Goal: Entertainment & Leisure: Browse casually

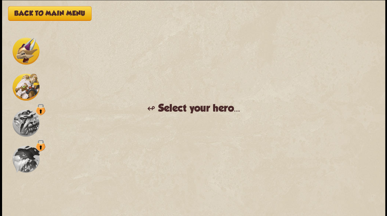
click at [25, 51] on img at bounding box center [26, 51] width 27 height 27
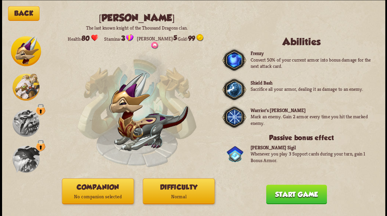
click at [107, 191] on p "No companion selected" at bounding box center [97, 196] width 71 height 10
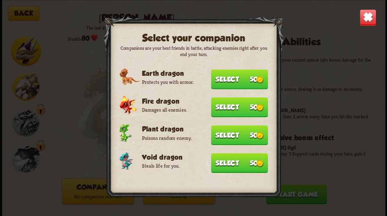
click at [236, 161] on button "Select 50" at bounding box center [239, 163] width 57 height 20
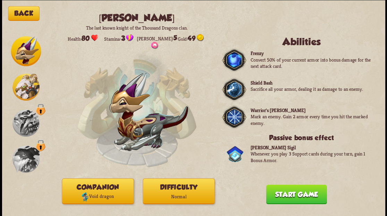
click at [290, 196] on button "Start game" at bounding box center [296, 193] width 61 height 19
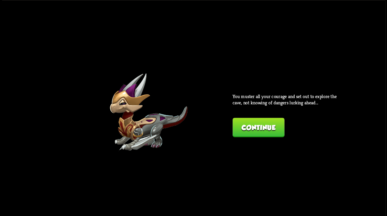
click at [249, 130] on button "Continue" at bounding box center [259, 126] width 52 height 19
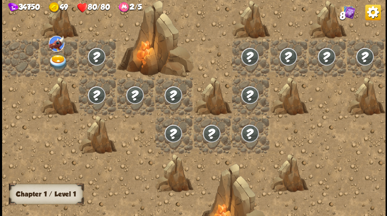
click at [11, 49] on div at bounding box center [21, 57] width 38 height 38
click at [18, 60] on div at bounding box center [21, 57] width 38 height 38
click at [55, 60] on img at bounding box center [58, 62] width 19 height 15
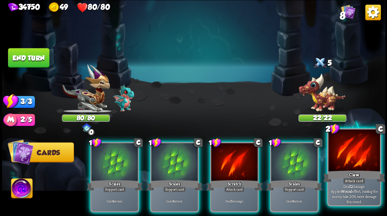
click at [346, 161] on div at bounding box center [354, 150] width 51 height 43
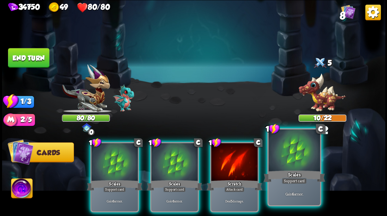
click at [296, 159] on div at bounding box center [294, 150] width 51 height 43
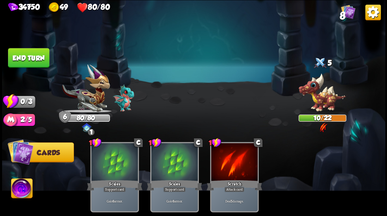
click at [26, 58] on button "End turn" at bounding box center [28, 57] width 41 height 19
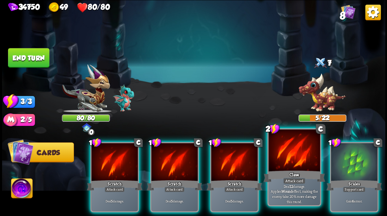
click at [286, 162] on div at bounding box center [294, 150] width 51 height 43
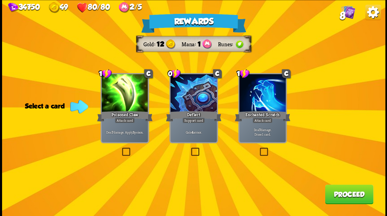
click at [259, 148] on label at bounding box center [259, 148] width 0 height 0
click at [0, 0] on input "checkbox" at bounding box center [0, 0] width 0 height 0
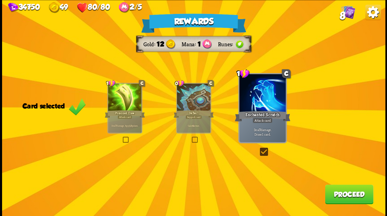
click at [336, 198] on button "Proceed" at bounding box center [349, 193] width 48 height 19
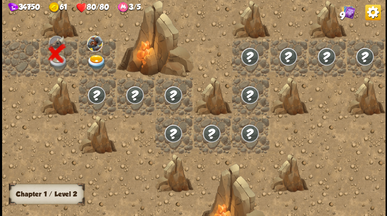
click at [93, 92] on img at bounding box center [96, 94] width 19 height 19
click at [97, 103] on img at bounding box center [96, 94] width 19 height 19
click at [91, 60] on img at bounding box center [96, 62] width 19 height 15
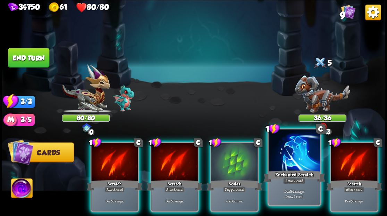
click at [296, 156] on div at bounding box center [294, 150] width 51 height 43
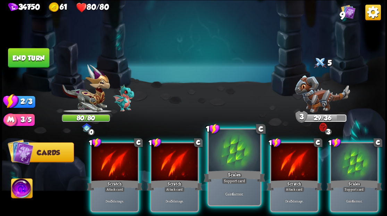
click at [237, 151] on div at bounding box center [234, 150] width 51 height 43
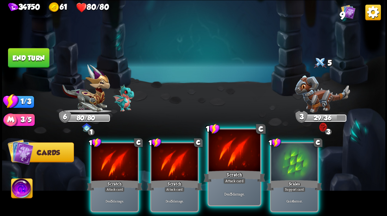
click at [235, 151] on div at bounding box center [234, 150] width 51 height 43
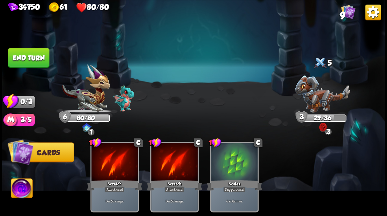
drag, startPoint x: 31, startPoint y: 60, endPoint x: 246, endPoint y: 1, distance: 223.4
click at [32, 59] on button "End turn" at bounding box center [28, 57] width 41 height 19
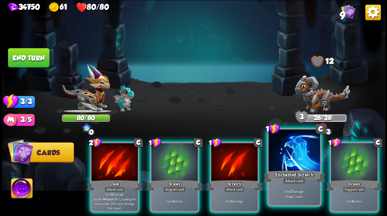
click at [293, 157] on div at bounding box center [294, 150] width 51 height 43
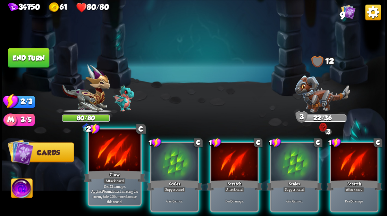
click at [115, 150] on div at bounding box center [114, 150] width 51 height 43
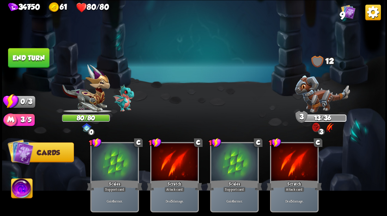
click at [31, 55] on button "End turn" at bounding box center [28, 57] width 41 height 19
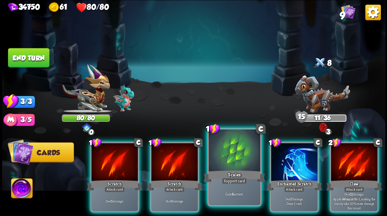
click at [240, 147] on div at bounding box center [234, 150] width 51 height 43
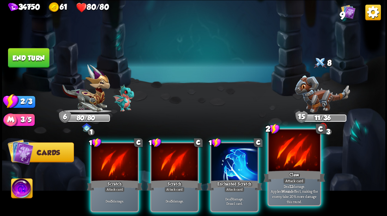
click at [287, 157] on div at bounding box center [294, 150] width 51 height 43
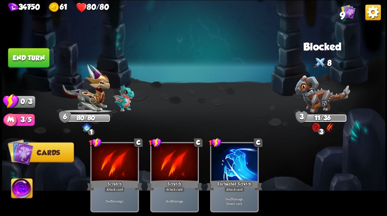
click at [44, 56] on button "End turn" at bounding box center [28, 57] width 41 height 19
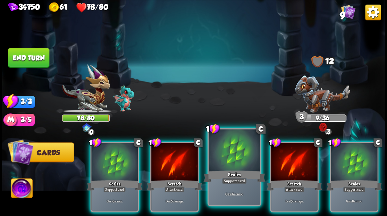
click at [227, 147] on div at bounding box center [234, 150] width 51 height 43
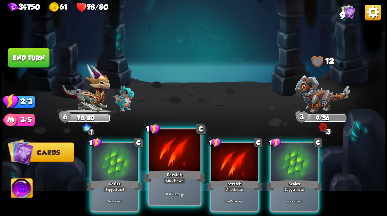
click at [181, 145] on div at bounding box center [174, 150] width 51 height 43
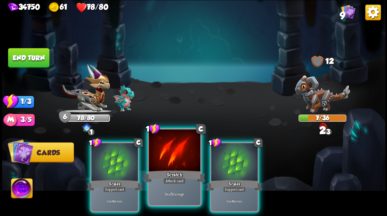
click at [181, 145] on div at bounding box center [174, 150] width 51 height 43
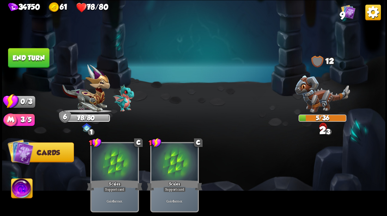
click at [20, 54] on button "End turn" at bounding box center [28, 57] width 41 height 19
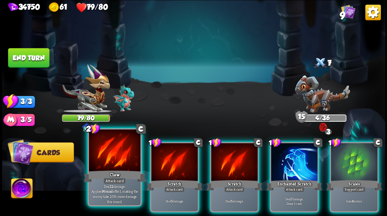
click at [116, 157] on div at bounding box center [114, 150] width 51 height 43
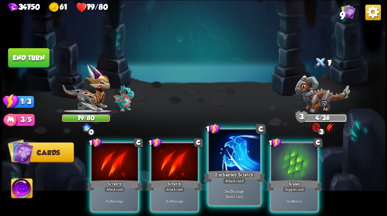
click at [236, 158] on div at bounding box center [234, 150] width 51 height 43
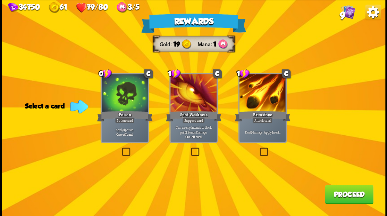
click at [259, 148] on label at bounding box center [259, 148] width 0 height 0
click at [0, 0] on input "checkbox" at bounding box center [0, 0] width 0 height 0
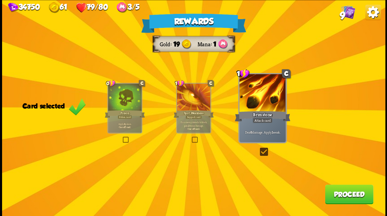
click at [335, 194] on button "Proceed" at bounding box center [349, 193] width 48 height 19
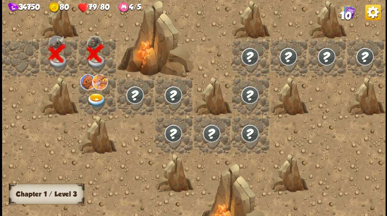
click at [98, 98] on img at bounding box center [96, 100] width 19 height 15
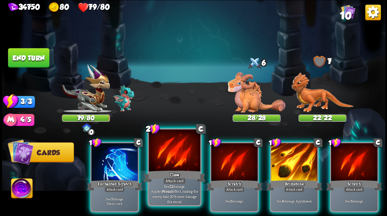
click at [170, 151] on div at bounding box center [174, 150] width 51 height 43
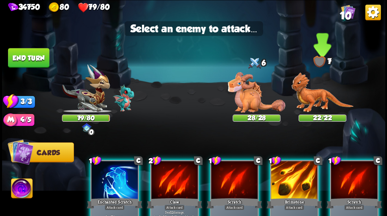
click at [311, 98] on img at bounding box center [323, 92] width 62 height 40
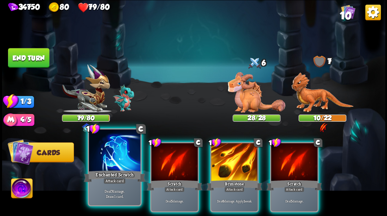
click at [106, 157] on div at bounding box center [114, 150] width 51 height 43
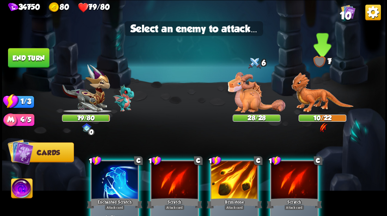
click at [311, 99] on img at bounding box center [323, 92] width 62 height 40
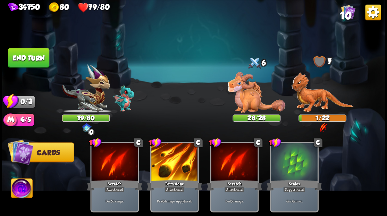
click at [28, 59] on button "End turn" at bounding box center [28, 57] width 41 height 19
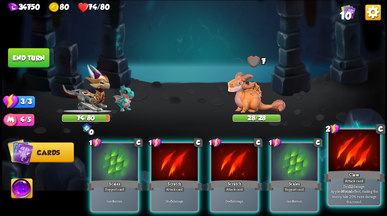
click at [358, 155] on div at bounding box center [354, 150] width 51 height 43
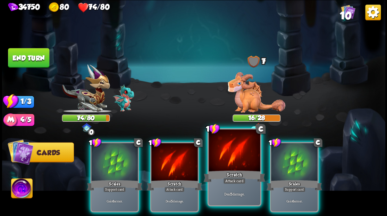
click at [239, 159] on div at bounding box center [234, 150] width 51 height 43
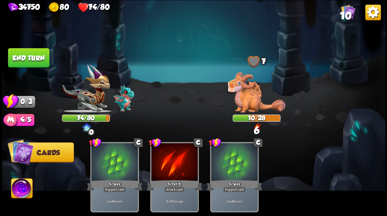
click at [21, 61] on button "End turn" at bounding box center [28, 57] width 41 height 19
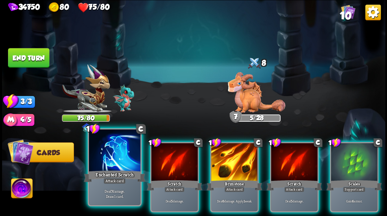
click at [116, 154] on div at bounding box center [114, 150] width 51 height 43
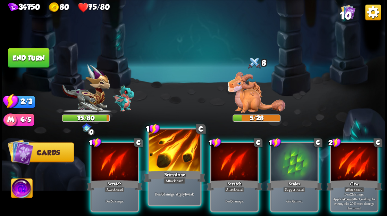
click at [163, 153] on div at bounding box center [174, 150] width 51 height 43
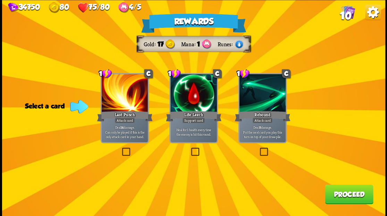
click at [351, 196] on button "Proceed" at bounding box center [349, 193] width 48 height 19
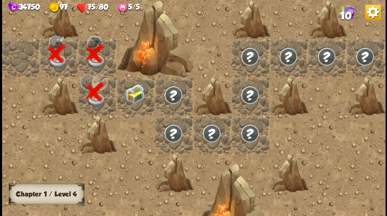
click at [132, 96] on div at bounding box center [136, 96] width 38 height 38
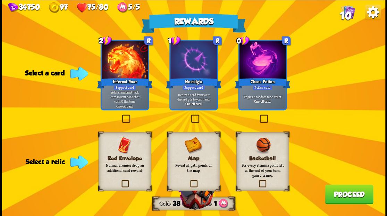
click at [259, 115] on label at bounding box center [259, 115] width 0 height 0
click at [0, 0] on input "checkbox" at bounding box center [0, 0] width 0 height 0
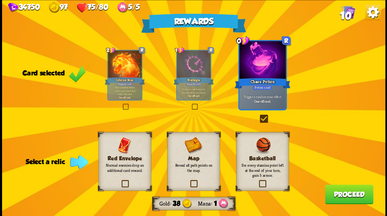
click at [120, 181] on label at bounding box center [120, 181] width 0 height 0
click at [0, 0] on input "checkbox" at bounding box center [0, 0] width 0 height 0
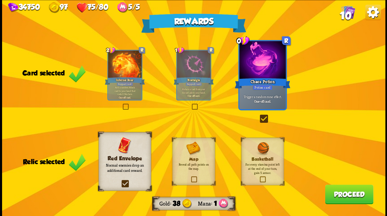
click at [346, 192] on button "Proceed" at bounding box center [349, 193] width 48 height 19
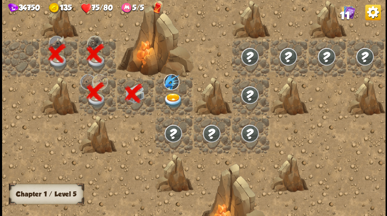
click at [172, 103] on img at bounding box center [173, 100] width 19 height 15
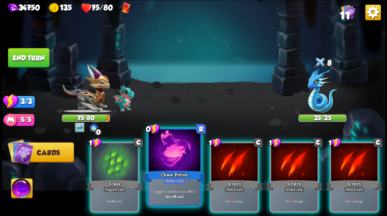
click at [174, 159] on div at bounding box center [174, 150] width 51 height 43
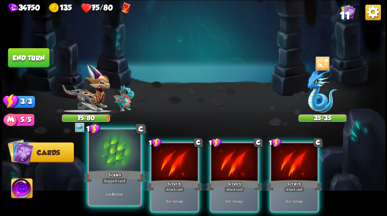
click at [112, 165] on div at bounding box center [114, 150] width 51 height 43
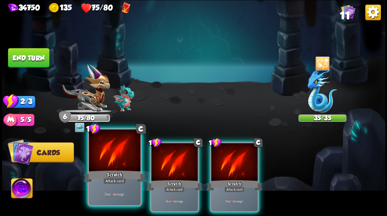
click at [112, 164] on div at bounding box center [114, 150] width 51 height 43
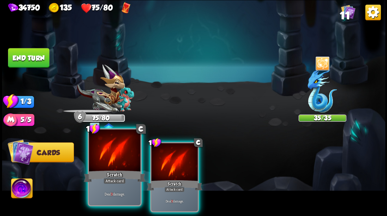
click at [113, 164] on div at bounding box center [114, 150] width 51 height 43
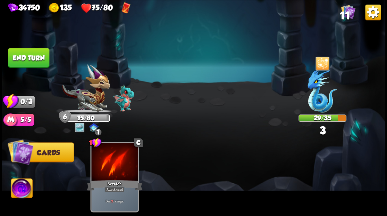
click at [27, 52] on button "End turn" at bounding box center [28, 57] width 41 height 19
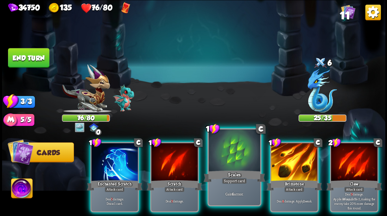
click at [228, 154] on div at bounding box center [234, 150] width 51 height 43
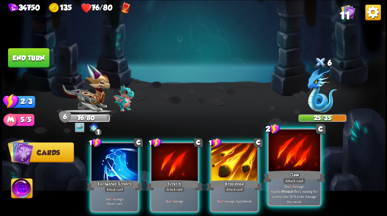
click at [300, 157] on div at bounding box center [294, 150] width 51 height 43
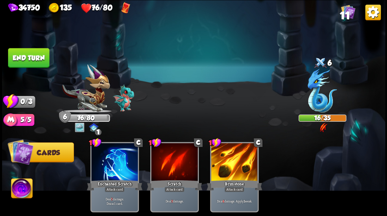
click at [31, 59] on button "End turn" at bounding box center [28, 57] width 41 height 19
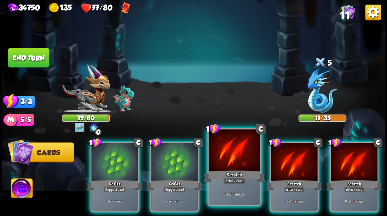
click at [241, 146] on div at bounding box center [234, 150] width 51 height 43
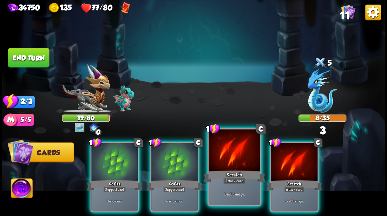
click at [237, 146] on div at bounding box center [234, 150] width 51 height 43
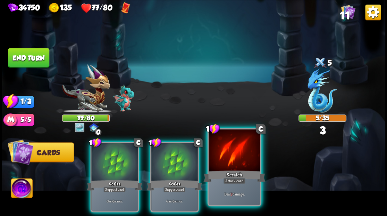
click at [232, 144] on div at bounding box center [234, 150] width 51 height 43
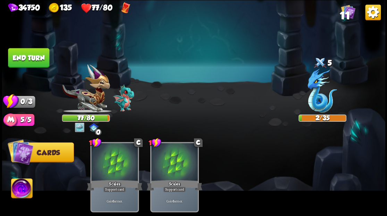
drag, startPoint x: 16, startPoint y: 58, endPoint x: 91, endPoint y: 58, distance: 75.4
click at [15, 58] on button "End turn" at bounding box center [28, 57] width 41 height 19
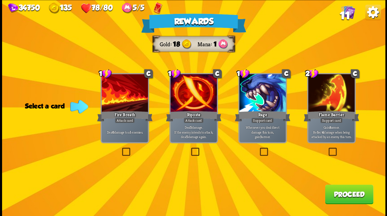
click at [121, 148] on label at bounding box center [121, 148] width 0 height 0
click at [0, 0] on input "checkbox" at bounding box center [0, 0] width 0 height 0
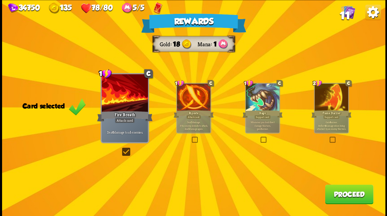
click at [338, 195] on button "Proceed" at bounding box center [349, 193] width 48 height 19
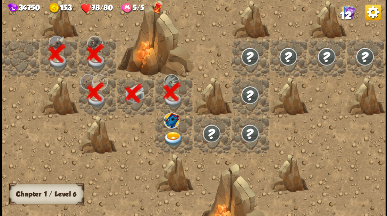
click at [172, 137] on img at bounding box center [173, 138] width 19 height 15
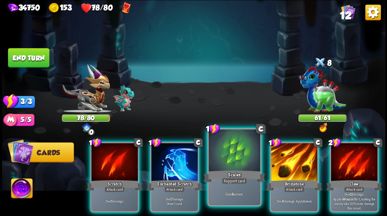
click at [232, 152] on div at bounding box center [234, 150] width 51 height 43
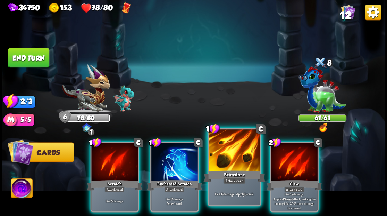
click at [230, 162] on div at bounding box center [234, 150] width 51 height 43
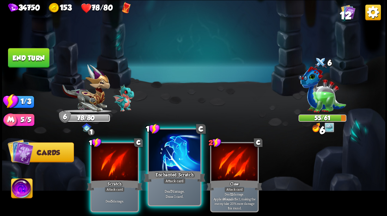
click at [172, 155] on div at bounding box center [174, 150] width 51 height 43
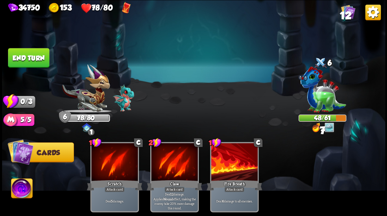
click at [26, 54] on button "End turn" at bounding box center [28, 57] width 41 height 19
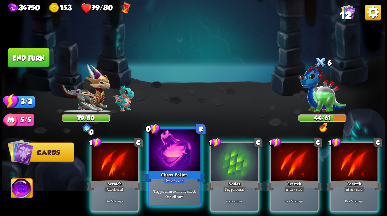
click at [170, 154] on div at bounding box center [174, 150] width 51 height 43
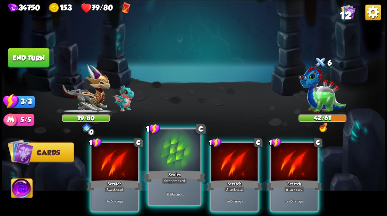
click at [171, 153] on div at bounding box center [174, 150] width 51 height 43
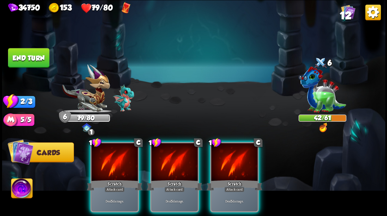
drag, startPoint x: 231, startPoint y: 165, endPoint x: 220, endPoint y: 159, distance: 12.3
click at [230, 165] on div at bounding box center [234, 162] width 47 height 39
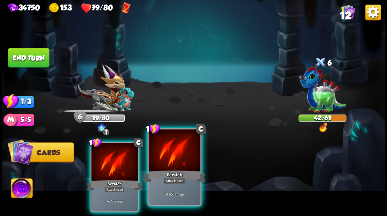
click at [180, 161] on div at bounding box center [174, 150] width 51 height 43
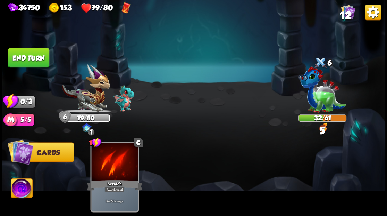
click at [35, 60] on button "End turn" at bounding box center [28, 57] width 41 height 19
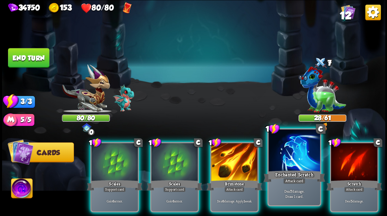
click at [290, 168] on div at bounding box center [294, 150] width 51 height 43
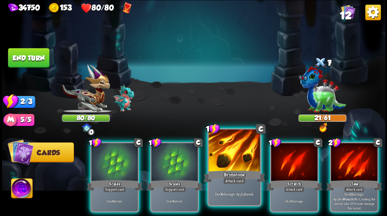
click at [229, 164] on div at bounding box center [234, 150] width 51 height 43
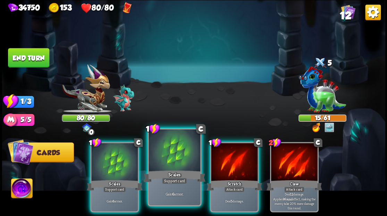
click at [171, 154] on div at bounding box center [174, 150] width 51 height 43
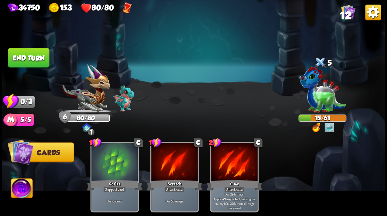
click at [20, 191] on img at bounding box center [21, 189] width 21 height 22
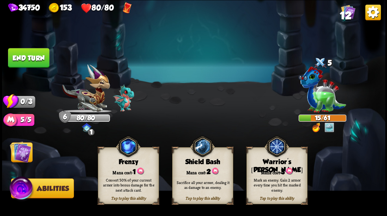
click at [277, 161] on div "Warrior's [PERSON_NAME]" at bounding box center [277, 166] width 60 height 16
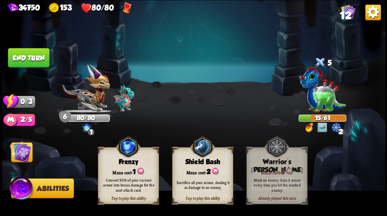
click at [283, 162] on div "Warrior's [PERSON_NAME]" at bounding box center [277, 166] width 60 height 16
click at [17, 196] on img at bounding box center [22, 189] width 26 height 26
click at [19, 157] on img at bounding box center [21, 152] width 22 height 22
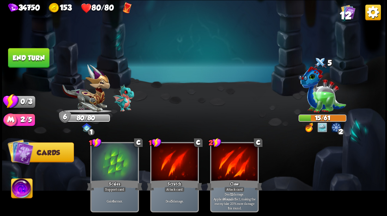
click at [37, 56] on button "End turn" at bounding box center [28, 57] width 41 height 19
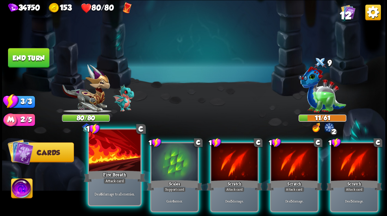
click at [95, 156] on div at bounding box center [114, 150] width 51 height 43
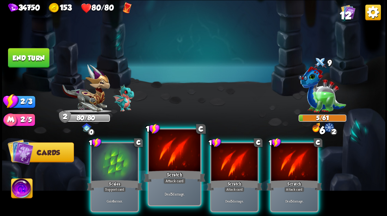
drag, startPoint x: 168, startPoint y: 153, endPoint x: 167, endPoint y: 149, distance: 4.3
click at [167, 151] on div at bounding box center [174, 150] width 51 height 43
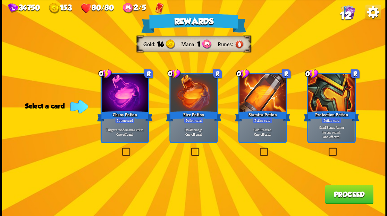
click at [259, 148] on label at bounding box center [259, 148] width 0 height 0
click at [0, 0] on input "checkbox" at bounding box center [0, 0] width 0 height 0
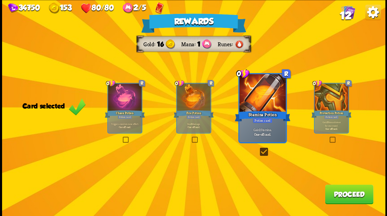
click at [351, 200] on button "Proceed" at bounding box center [349, 193] width 48 height 19
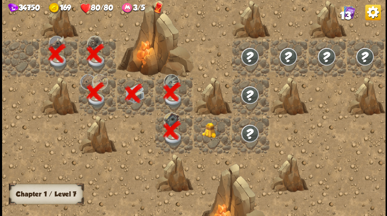
click at [205, 134] on div at bounding box center [213, 134] width 38 height 38
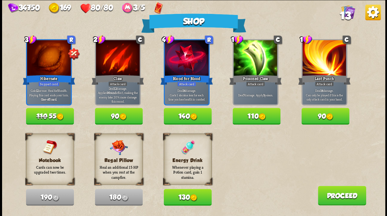
click at [183, 198] on button "130" at bounding box center [188, 197] width 48 height 17
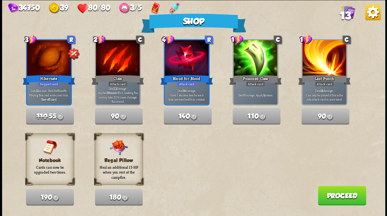
click at [336, 195] on button "Proceed" at bounding box center [342, 195] width 48 height 19
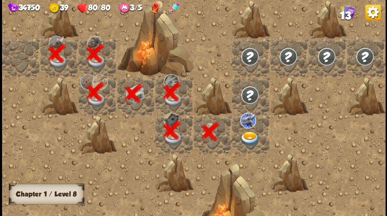
click at [248, 138] on img at bounding box center [249, 138] width 19 height 15
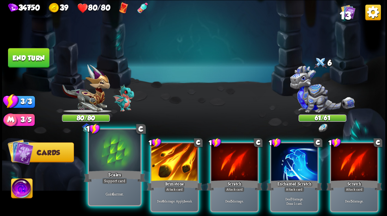
click at [108, 156] on div at bounding box center [114, 150] width 51 height 43
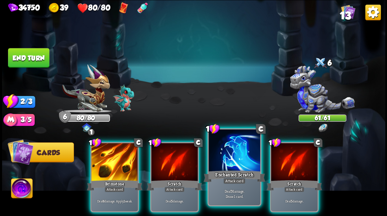
click at [230, 157] on div at bounding box center [234, 150] width 51 height 43
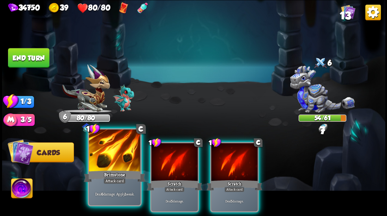
click at [120, 153] on div at bounding box center [114, 150] width 51 height 43
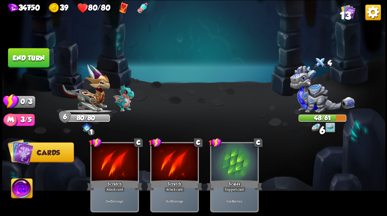
click at [18, 55] on button "End turn" at bounding box center [28, 57] width 41 height 19
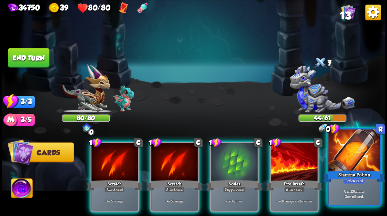
click at [350, 163] on div at bounding box center [354, 150] width 51 height 43
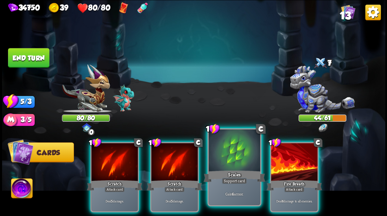
click at [229, 156] on div at bounding box center [234, 150] width 51 height 43
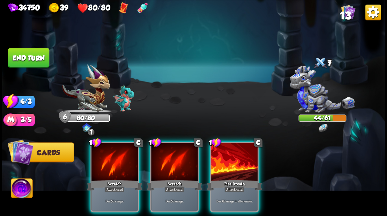
click at [229, 156] on div at bounding box center [234, 162] width 47 height 39
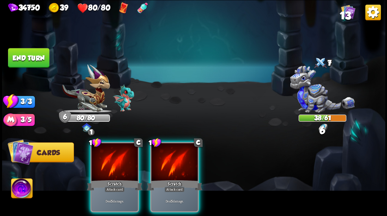
drag, startPoint x: 180, startPoint y: 162, endPoint x: 168, endPoint y: 163, distance: 11.8
click at [175, 162] on div at bounding box center [174, 162] width 47 height 39
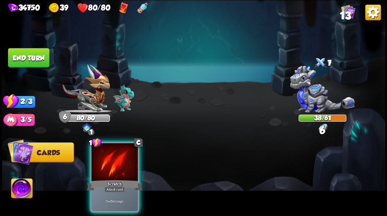
click at [127, 165] on div at bounding box center [114, 162] width 47 height 39
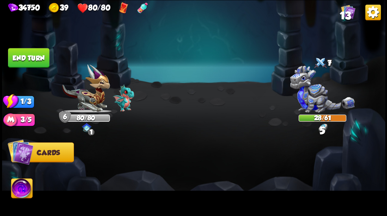
click at [34, 57] on button "End turn" at bounding box center [28, 57] width 41 height 19
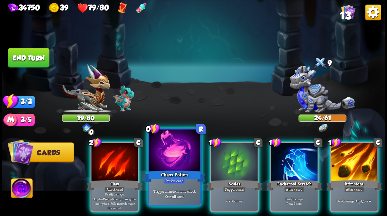
click at [169, 153] on div at bounding box center [174, 150] width 51 height 43
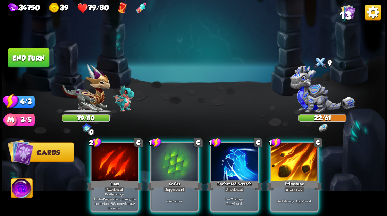
drag, startPoint x: 287, startPoint y: 159, endPoint x: 287, endPoint y: 150, distance: 8.7
click at [287, 158] on div at bounding box center [294, 162] width 47 height 39
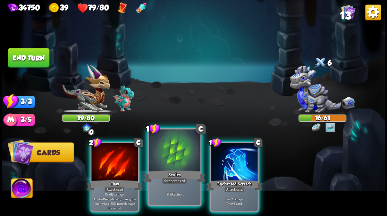
click at [173, 154] on div at bounding box center [174, 150] width 51 height 43
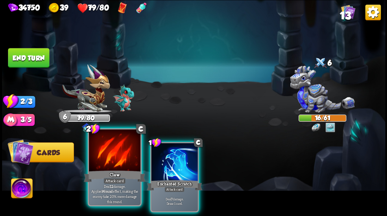
click at [106, 163] on div at bounding box center [114, 150] width 51 height 43
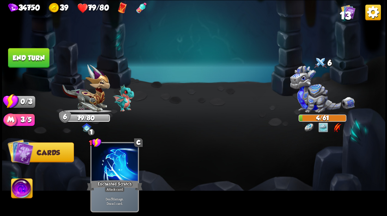
click at [23, 55] on button "End turn" at bounding box center [28, 57] width 41 height 19
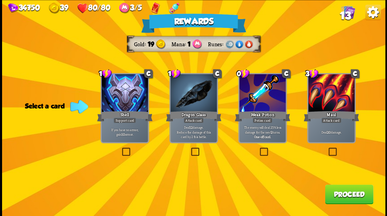
drag, startPoint x: 195, startPoint y: 151, endPoint x: 259, endPoint y: 145, distance: 64.6
click at [190, 148] on label at bounding box center [190, 148] width 0 height 0
click at [0, 0] on input "checkbox" at bounding box center [0, 0] width 0 height 0
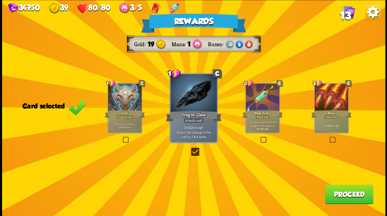
click at [354, 198] on button "Proceed" at bounding box center [349, 193] width 48 height 19
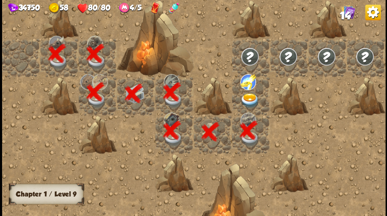
click at [251, 97] on img at bounding box center [249, 100] width 19 height 15
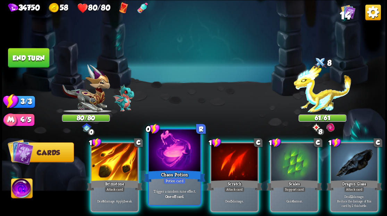
click at [170, 154] on div at bounding box center [174, 150] width 51 height 43
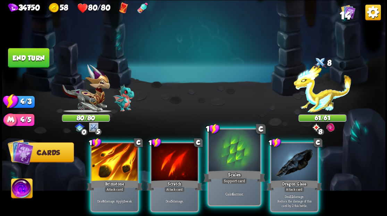
click at [229, 155] on div at bounding box center [234, 150] width 51 height 43
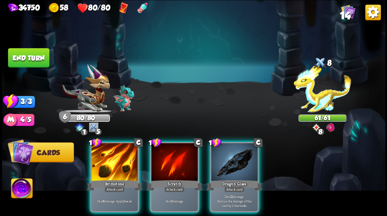
click at [229, 155] on div at bounding box center [234, 162] width 47 height 39
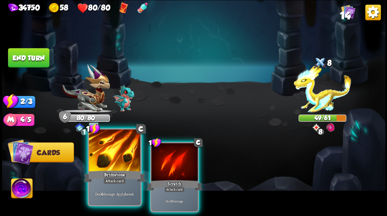
click at [127, 150] on div at bounding box center [114, 150] width 51 height 43
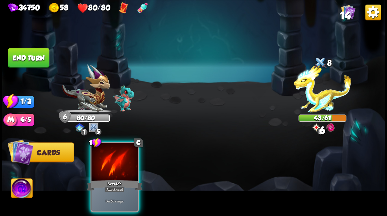
drag, startPoint x: 108, startPoint y: 154, endPoint x: 95, endPoint y: 141, distance: 18.9
click at [106, 152] on div at bounding box center [114, 162] width 47 height 39
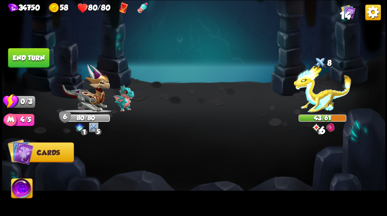
click at [34, 60] on button "End turn" at bounding box center [28, 57] width 41 height 19
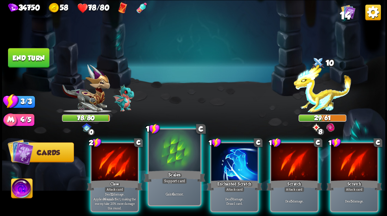
click at [178, 149] on div at bounding box center [174, 150] width 51 height 43
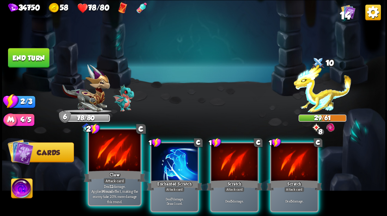
click at [108, 152] on div at bounding box center [114, 150] width 51 height 43
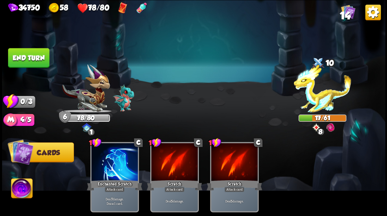
click at [44, 55] on button "End turn" at bounding box center [28, 57] width 41 height 19
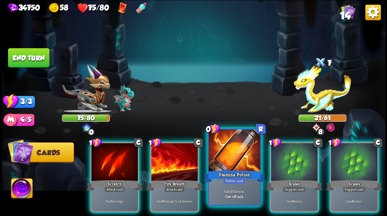
click at [232, 154] on div at bounding box center [234, 150] width 51 height 43
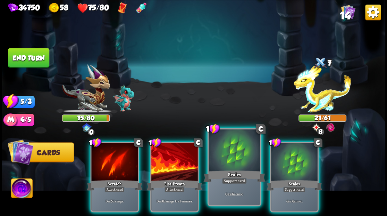
click at [232, 154] on div at bounding box center [234, 150] width 51 height 43
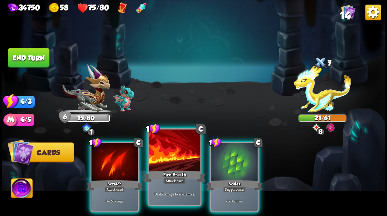
click at [170, 156] on div at bounding box center [174, 150] width 51 height 43
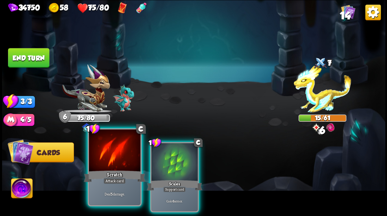
click at [125, 151] on div at bounding box center [114, 150] width 51 height 43
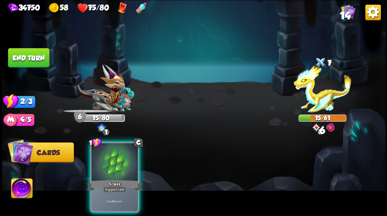
click at [125, 151] on div at bounding box center [114, 162] width 47 height 39
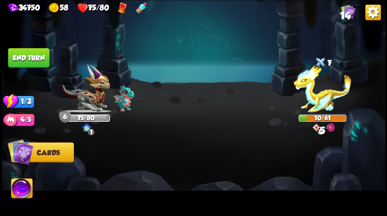
click at [35, 57] on button "End turn" at bounding box center [28, 57] width 41 height 19
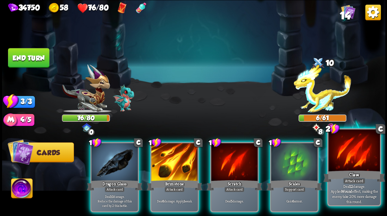
click at [345, 164] on div at bounding box center [354, 150] width 51 height 43
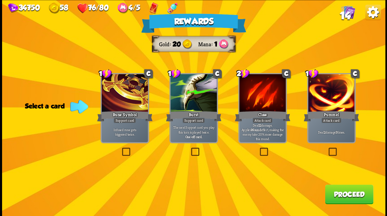
click at [328, 148] on label at bounding box center [328, 148] width 0 height 0
click at [0, 0] on input "checkbox" at bounding box center [0, 0] width 0 height 0
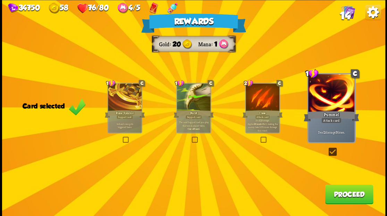
click at [334, 196] on button "Proceed" at bounding box center [349, 193] width 48 height 19
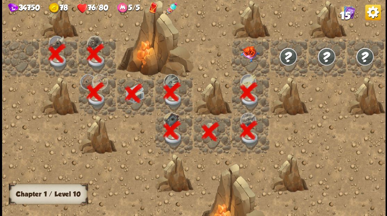
click at [253, 54] on div at bounding box center [251, 57] width 38 height 38
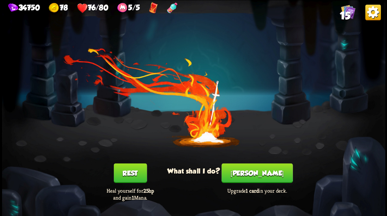
click at [252, 172] on button "[PERSON_NAME]" at bounding box center [257, 172] width 71 height 19
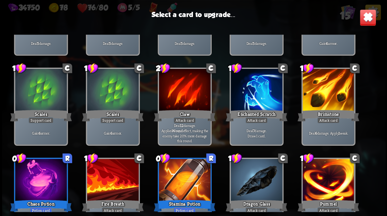
scroll to position [114, 0]
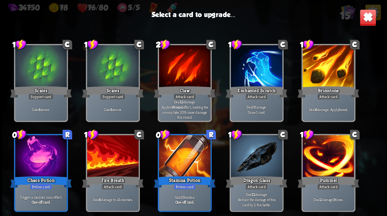
click at [257, 154] on div at bounding box center [256, 156] width 51 height 43
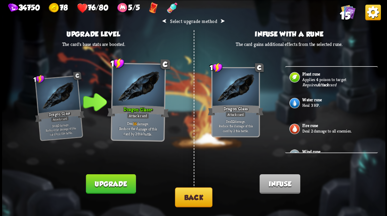
click at [320, 102] on p "Heal 3 HP." at bounding box center [340, 105] width 74 height 6
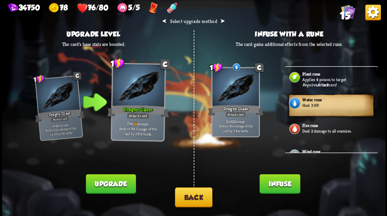
click at [279, 185] on button "Infuse" at bounding box center [280, 183] width 41 height 19
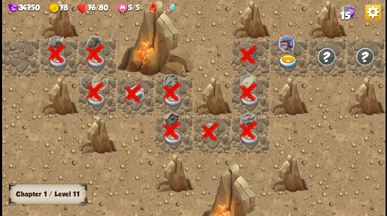
scroll to position [0, 133]
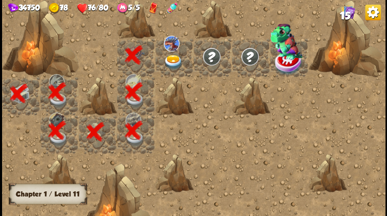
click at [172, 64] on img at bounding box center [173, 62] width 19 height 15
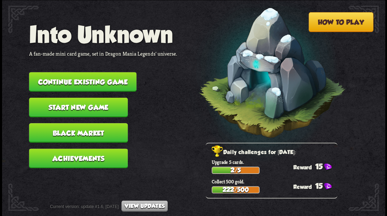
click at [105, 79] on button "Continue existing game" at bounding box center [83, 81] width 108 height 19
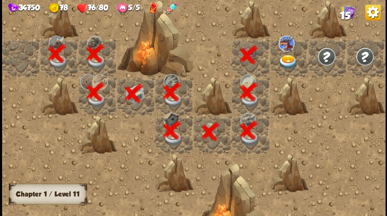
scroll to position [0, 133]
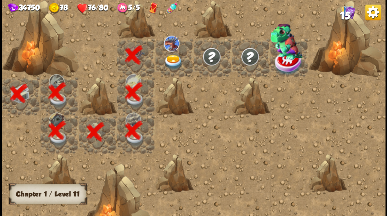
click at [168, 61] on img at bounding box center [173, 62] width 19 height 15
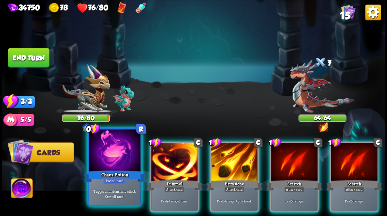
click at [108, 169] on div "Chaos Potion" at bounding box center [115, 176] width 62 height 14
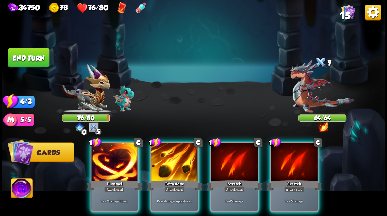
click at [21, 188] on img at bounding box center [21, 189] width 21 height 22
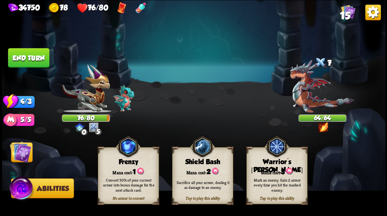
click at [267, 166] on div "Tap to play this ability Warrior's Mark Mana cost: 3 Mark an enemy. Gain 2 armo…" at bounding box center [276, 175] width 61 height 57
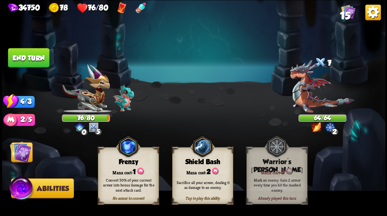
click at [22, 157] on img at bounding box center [21, 152] width 22 height 22
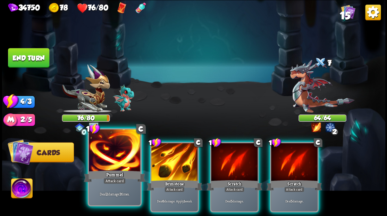
click at [104, 172] on div "Pummel" at bounding box center [115, 176] width 62 height 14
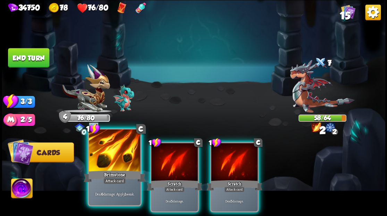
click at [108, 171] on div "Brimstone" at bounding box center [115, 176] width 62 height 14
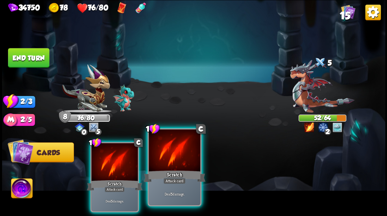
click at [182, 169] on div at bounding box center [174, 150] width 51 height 43
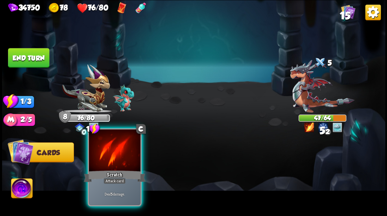
click at [121, 163] on div at bounding box center [114, 150] width 51 height 43
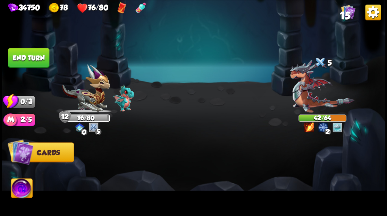
click at [44, 54] on button "End turn" at bounding box center [28, 57] width 41 height 19
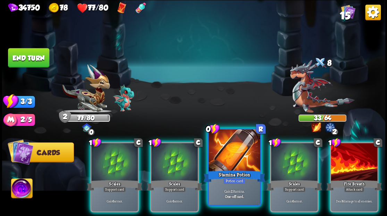
click at [229, 162] on div at bounding box center [234, 150] width 51 height 43
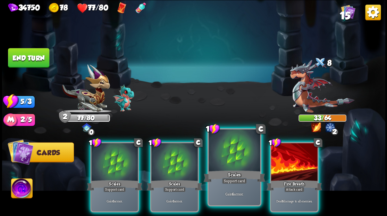
click at [229, 162] on div at bounding box center [234, 150] width 51 height 43
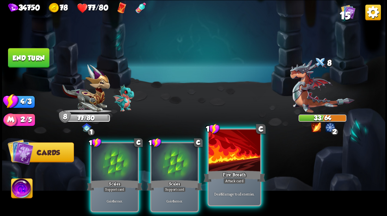
click at [228, 161] on div at bounding box center [234, 150] width 51 height 43
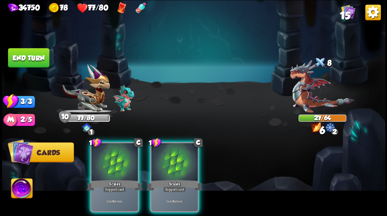
click at [151, 167] on div at bounding box center [174, 162] width 47 height 39
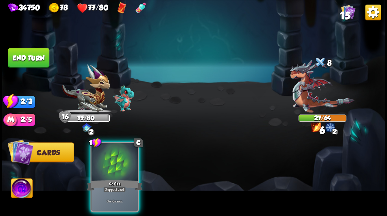
drag, startPoint x: 124, startPoint y: 161, endPoint x: 101, endPoint y: 146, distance: 27.4
click at [115, 156] on div at bounding box center [114, 162] width 47 height 39
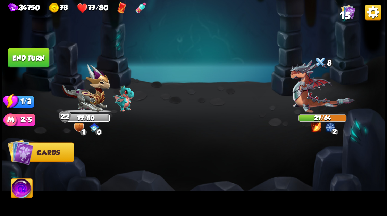
click at [37, 56] on button "End turn" at bounding box center [28, 57] width 41 height 19
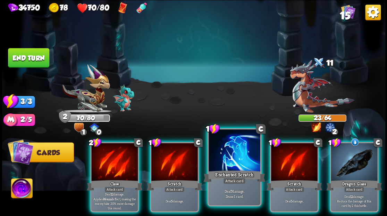
click at [217, 146] on div at bounding box center [234, 150] width 51 height 43
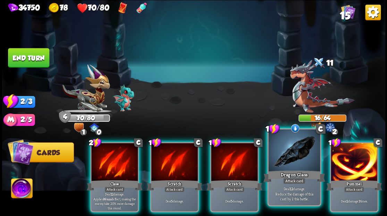
click at [287, 149] on div at bounding box center [294, 150] width 51 height 43
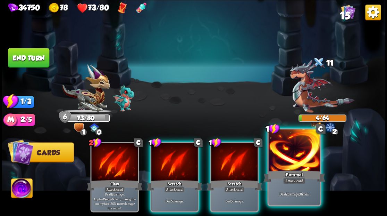
click at [289, 161] on div at bounding box center [294, 150] width 51 height 43
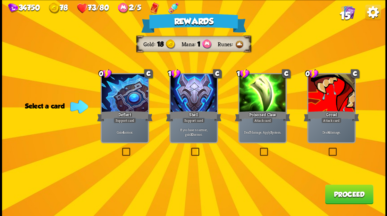
click at [328, 148] on label at bounding box center [328, 148] width 0 height 0
click at [0, 0] on input "checkbox" at bounding box center [0, 0] width 0 height 0
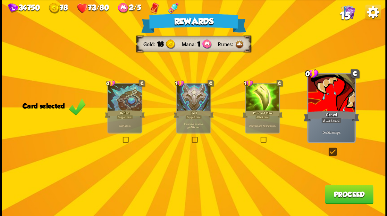
click at [339, 194] on button "Proceed" at bounding box center [349, 193] width 48 height 19
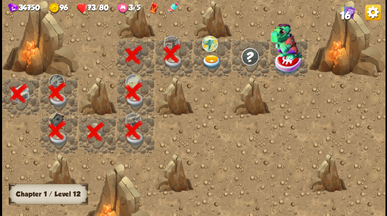
click at [216, 60] on img at bounding box center [211, 62] width 19 height 15
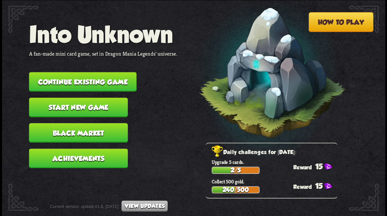
click at [84, 80] on button "Continue existing game" at bounding box center [83, 81] width 108 height 19
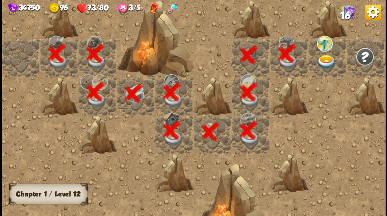
scroll to position [0, 133]
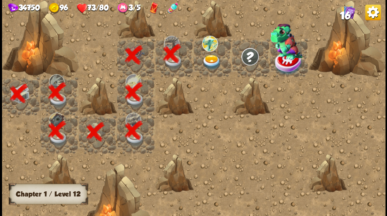
click at [206, 61] on img at bounding box center [211, 62] width 19 height 15
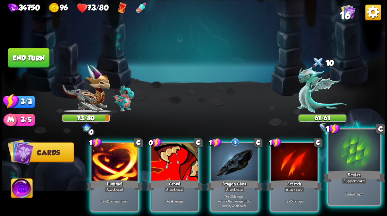
click at [351, 161] on div at bounding box center [354, 150] width 51 height 43
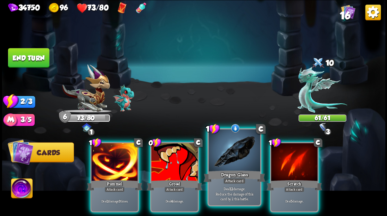
click at [227, 162] on div at bounding box center [234, 150] width 51 height 43
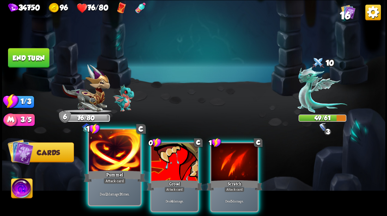
click at [119, 161] on div at bounding box center [114, 150] width 51 height 43
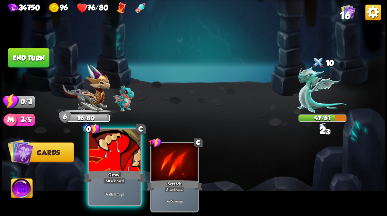
click at [120, 160] on div at bounding box center [114, 150] width 51 height 43
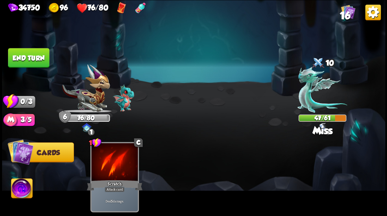
click at [17, 51] on button "End turn" at bounding box center [28, 57] width 41 height 19
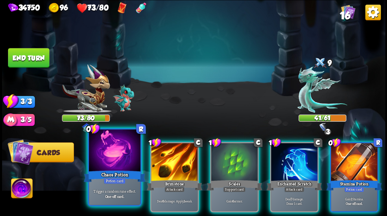
click at [101, 169] on div "0 R Chaos Potion Potion card Trigger a random rune effect. One-off card." at bounding box center [115, 167] width 54 height 78
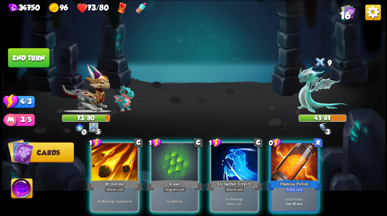
drag, startPoint x: 279, startPoint y: 173, endPoint x: 280, endPoint y: 163, distance: 9.8
click at [280, 179] on div "Stamina Potion" at bounding box center [295, 185] width 56 height 13
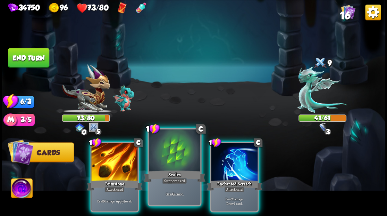
click at [172, 146] on div at bounding box center [174, 150] width 51 height 43
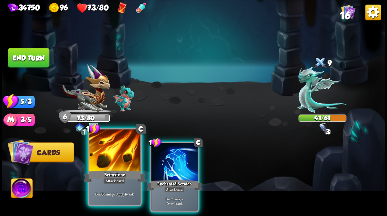
click at [121, 150] on div at bounding box center [114, 150] width 51 height 43
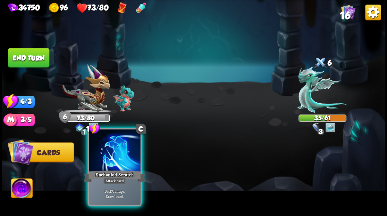
click at [121, 150] on div at bounding box center [114, 150] width 51 height 43
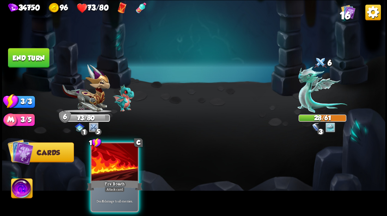
click at [123, 146] on div at bounding box center [114, 162] width 47 height 39
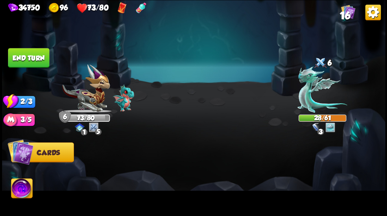
click at [20, 61] on button "End turn" at bounding box center [28, 57] width 41 height 19
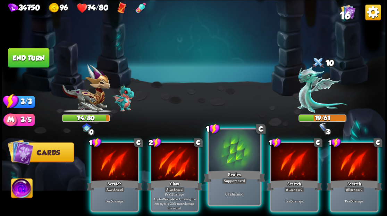
click at [231, 162] on div at bounding box center [234, 150] width 51 height 43
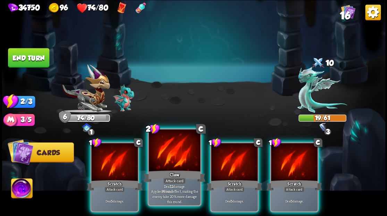
drag, startPoint x: 172, startPoint y: 157, endPoint x: 170, endPoint y: 153, distance: 5.1
click at [170, 153] on div at bounding box center [174, 150] width 51 height 43
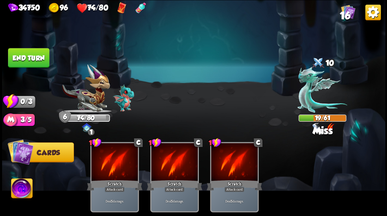
drag, startPoint x: 32, startPoint y: 54, endPoint x: 150, endPoint y: 59, distance: 118.3
click at [32, 54] on button "End turn" at bounding box center [29, 58] width 42 height 20
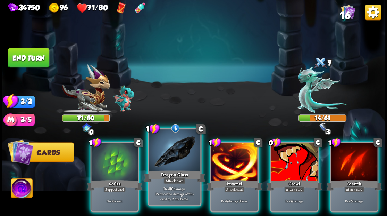
click at [164, 153] on div at bounding box center [174, 150] width 51 height 43
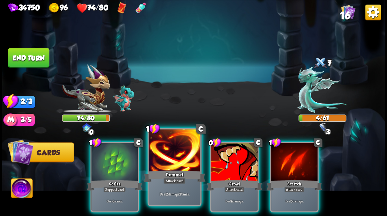
click at [173, 159] on div at bounding box center [174, 150] width 51 height 43
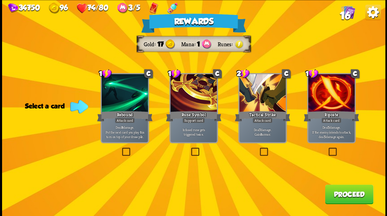
click at [345, 17] on span "16" at bounding box center [345, 16] width 10 height 12
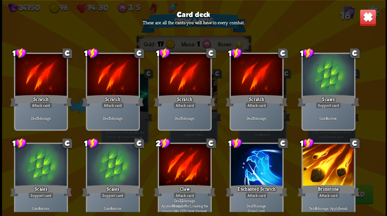
scroll to position [0, 0]
click at [368, 17] on img at bounding box center [368, 17] width 17 height 17
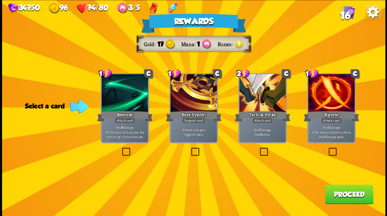
click at [328, 148] on label at bounding box center [328, 148] width 0 height 0
click at [0, 0] on input "checkbox" at bounding box center [0, 0] width 0 height 0
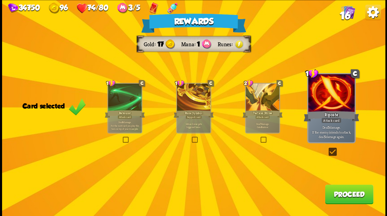
click at [337, 198] on button "Proceed" at bounding box center [349, 193] width 48 height 19
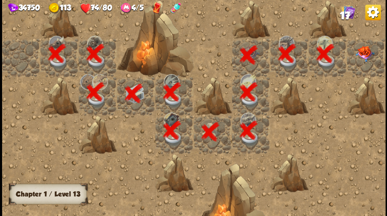
scroll to position [0, 133]
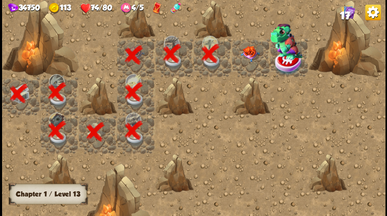
click at [254, 44] on div at bounding box center [251, 57] width 38 height 38
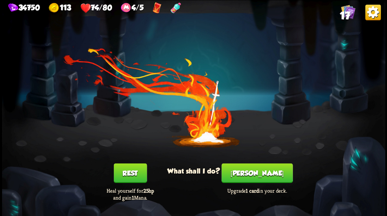
click at [264, 173] on button "[PERSON_NAME]" at bounding box center [257, 172] width 71 height 19
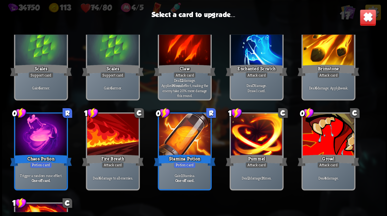
scroll to position [162, 0]
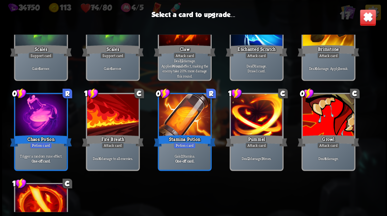
click at [333, 121] on div at bounding box center [328, 115] width 51 height 43
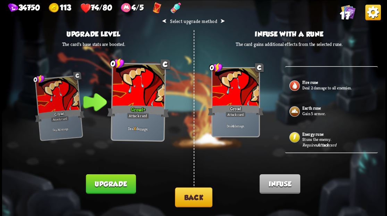
scroll to position [113, 0]
click at [319, 138] on p "Stuns the enemy." at bounding box center [340, 139] width 74 height 6
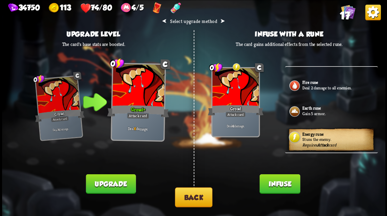
click at [274, 183] on button "Infuse" at bounding box center [280, 183] width 41 height 19
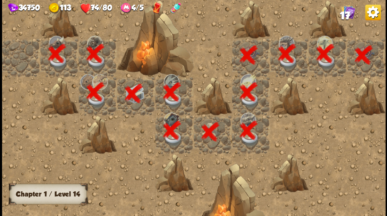
scroll to position [0, 133]
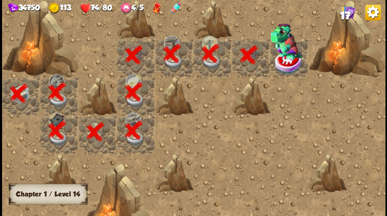
click at [282, 61] on img at bounding box center [288, 62] width 29 height 25
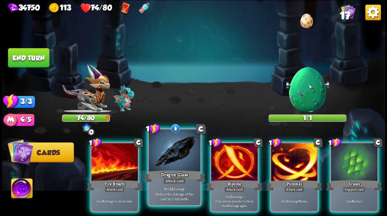
click at [163, 156] on div at bounding box center [174, 150] width 51 height 43
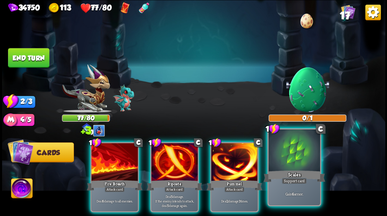
click at [296, 170] on div "Scales" at bounding box center [294, 176] width 62 height 14
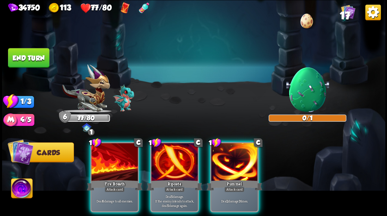
click at [22, 187] on img at bounding box center [21, 189] width 21 height 22
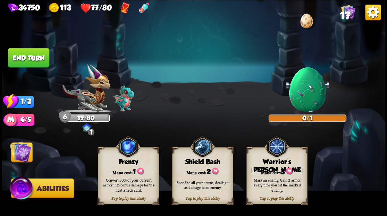
click at [274, 169] on div "Mana cost: 3" at bounding box center [277, 171] width 60 height 9
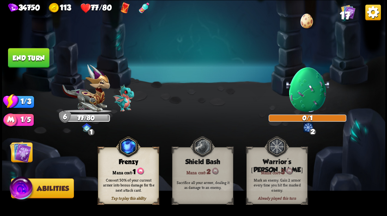
click at [25, 149] on img at bounding box center [21, 152] width 22 height 22
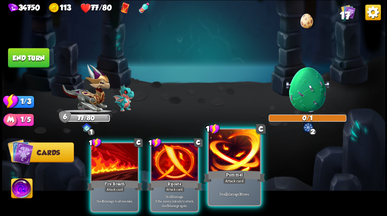
click at [229, 158] on div at bounding box center [234, 150] width 51 height 43
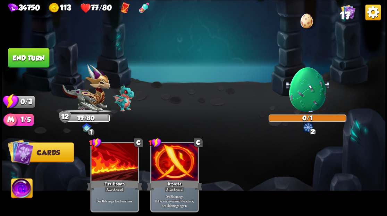
click at [27, 57] on button "End turn" at bounding box center [28, 57] width 41 height 19
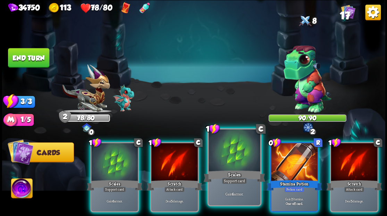
click at [228, 160] on div at bounding box center [234, 150] width 51 height 43
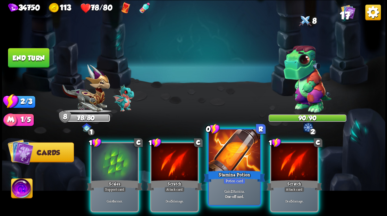
click at [228, 160] on div at bounding box center [234, 150] width 51 height 43
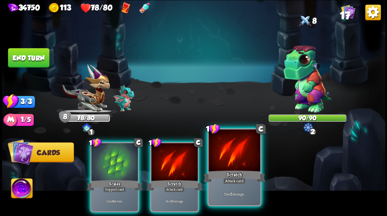
click at [228, 160] on div at bounding box center [234, 150] width 51 height 43
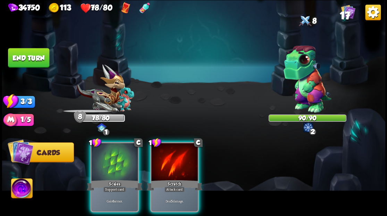
click at [174, 156] on div at bounding box center [174, 162] width 47 height 39
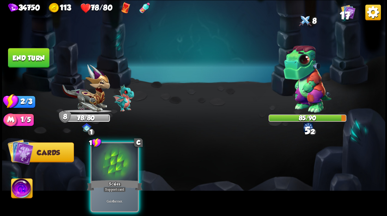
click at [83, 165] on div "1 C Scales Support card Gain 6 armor." at bounding box center [232, 168] width 307 height 96
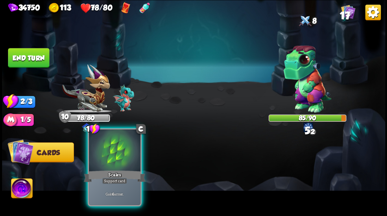
click at [102, 165] on div at bounding box center [114, 150] width 51 height 43
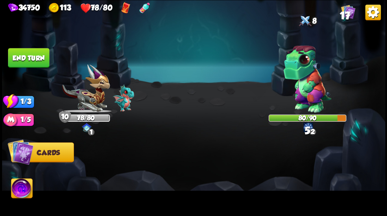
drag, startPoint x: 37, startPoint y: 65, endPoint x: 71, endPoint y: 66, distance: 34.1
click at [37, 65] on button "End turn" at bounding box center [28, 57] width 41 height 19
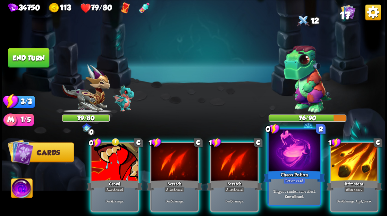
click at [295, 164] on div at bounding box center [294, 150] width 51 height 43
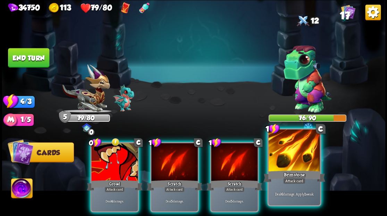
click at [293, 165] on div at bounding box center [294, 150] width 51 height 43
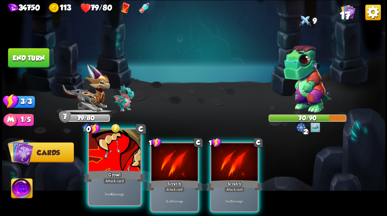
click at [107, 158] on div at bounding box center [114, 150] width 51 height 43
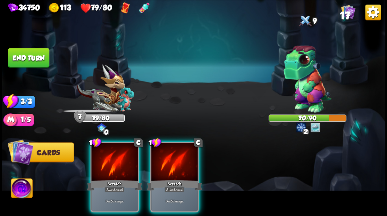
click at [107, 158] on div at bounding box center [114, 162] width 47 height 39
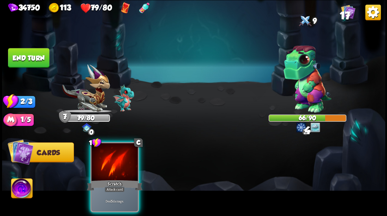
click at [107, 158] on div at bounding box center [114, 162] width 47 height 39
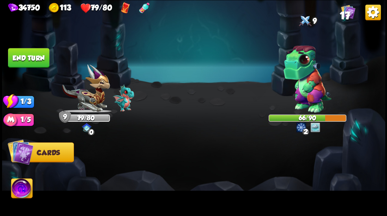
drag, startPoint x: 33, startPoint y: 63, endPoint x: 98, endPoint y: 59, distance: 65.5
click at [33, 63] on button "End turn" at bounding box center [28, 57] width 41 height 19
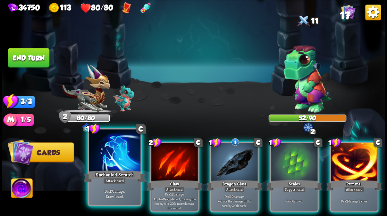
click at [110, 152] on div at bounding box center [114, 150] width 51 height 43
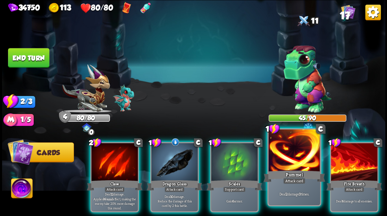
click at [286, 156] on div at bounding box center [294, 150] width 51 height 43
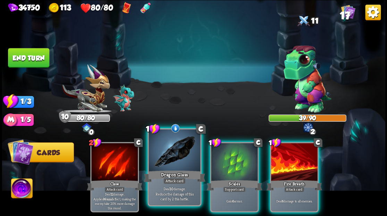
click at [173, 163] on div at bounding box center [174, 150] width 51 height 43
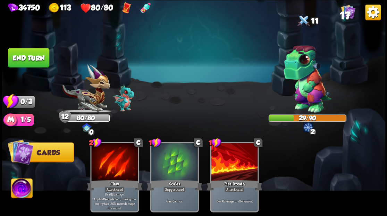
click at [21, 54] on button "End turn" at bounding box center [28, 57] width 41 height 19
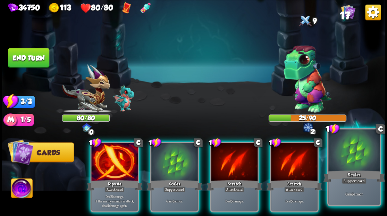
click at [346, 151] on div at bounding box center [354, 150] width 51 height 43
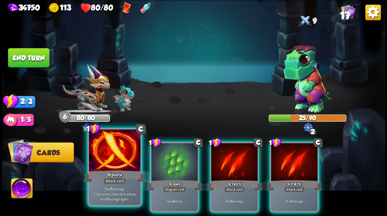
click at [124, 156] on div at bounding box center [114, 150] width 51 height 43
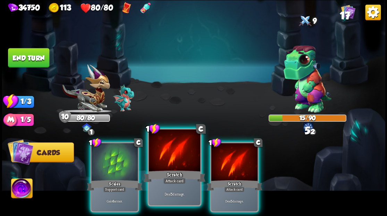
click at [160, 152] on div at bounding box center [174, 150] width 51 height 43
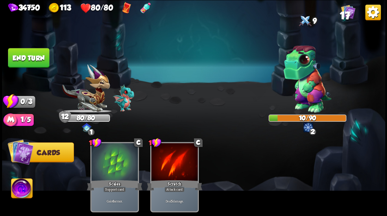
click at [14, 61] on button "End turn" at bounding box center [28, 57] width 41 height 19
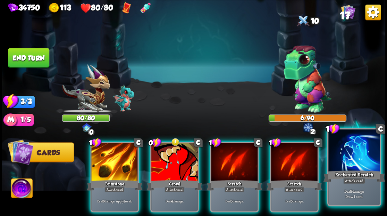
click at [356, 157] on div at bounding box center [354, 150] width 51 height 43
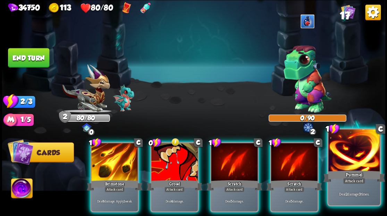
click at [357, 154] on div at bounding box center [354, 150] width 51 height 43
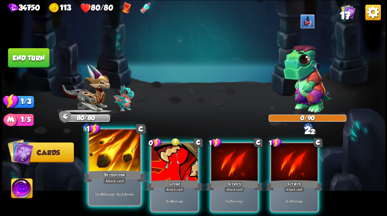
click at [119, 162] on div at bounding box center [114, 150] width 51 height 43
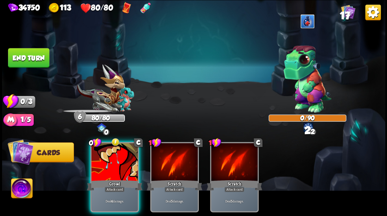
click at [82, 160] on div "0 C Growl Attack card Deal 4 damage. 1 C Scratch Attack card Deal 5 damage. 1 C…" at bounding box center [232, 168] width 307 height 96
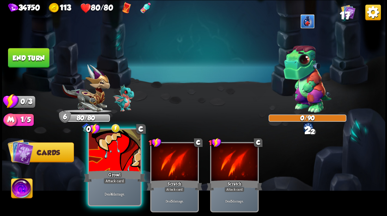
click at [106, 153] on div at bounding box center [114, 150] width 51 height 43
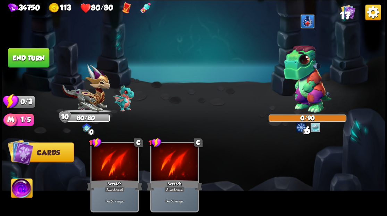
click at [42, 58] on button "End turn" at bounding box center [28, 57] width 41 height 19
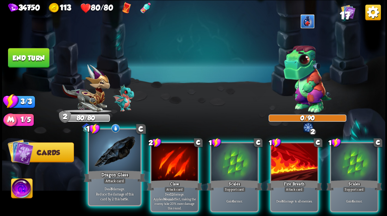
click at [112, 151] on div at bounding box center [114, 150] width 51 height 43
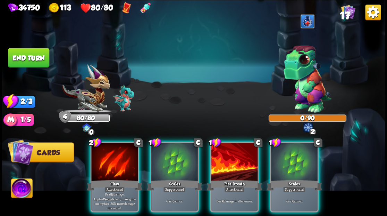
click at [112, 151] on div at bounding box center [114, 162] width 47 height 39
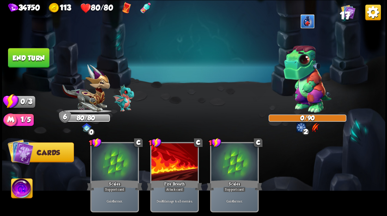
drag, startPoint x: 31, startPoint y: 55, endPoint x: 127, endPoint y: 82, distance: 99.7
click at [31, 56] on button "End turn" at bounding box center [28, 57] width 41 height 19
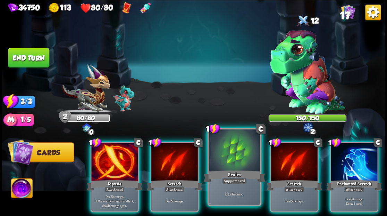
click at [227, 149] on div at bounding box center [234, 150] width 51 height 43
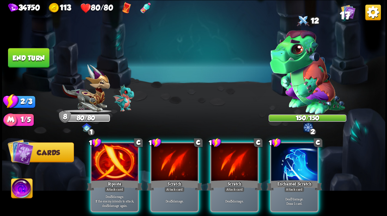
drag, startPoint x: 126, startPoint y: 147, endPoint x: 150, endPoint y: 122, distance: 34.4
click at [126, 146] on div at bounding box center [114, 162] width 47 height 39
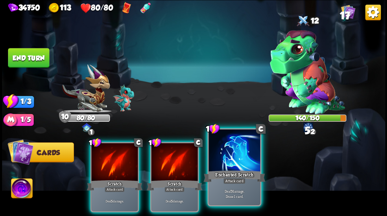
click at [224, 155] on div at bounding box center [234, 150] width 51 height 43
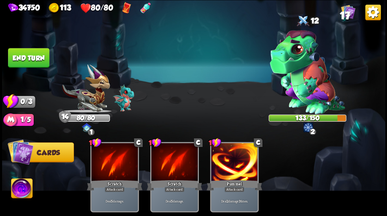
click at [24, 55] on button "End turn" at bounding box center [28, 57] width 41 height 19
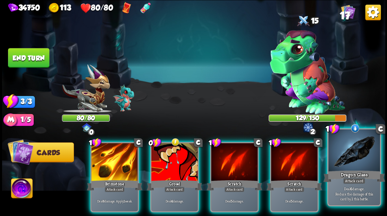
click at [355, 162] on div at bounding box center [354, 150] width 51 height 43
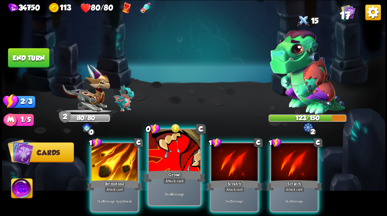
click at [171, 145] on div at bounding box center [174, 150] width 51 height 43
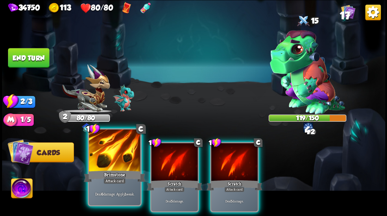
click at [110, 154] on div at bounding box center [114, 150] width 51 height 43
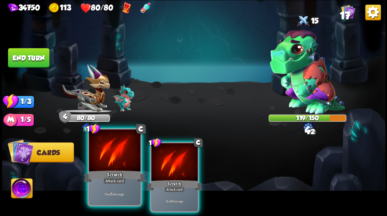
click at [112, 155] on div at bounding box center [114, 150] width 51 height 43
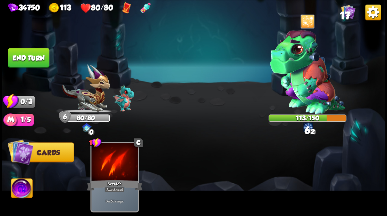
drag, startPoint x: 38, startPoint y: 59, endPoint x: 56, endPoint y: 78, distance: 26.0
click at [38, 60] on button "End turn" at bounding box center [28, 57] width 41 height 19
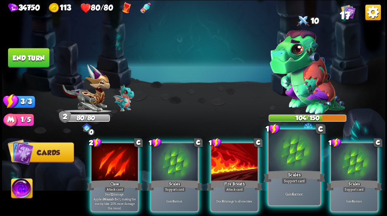
click at [294, 158] on div at bounding box center [294, 150] width 51 height 43
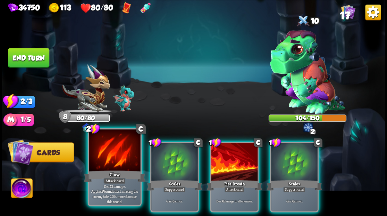
click at [117, 153] on div at bounding box center [114, 150] width 51 height 43
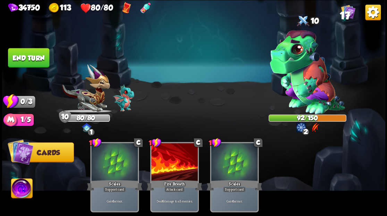
click at [21, 55] on button "End turn" at bounding box center [28, 57] width 41 height 19
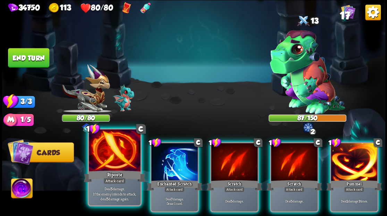
click at [108, 156] on div at bounding box center [114, 150] width 51 height 43
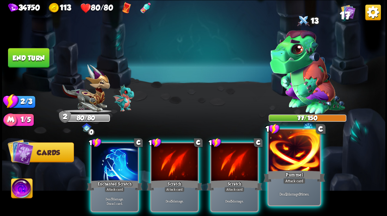
click at [294, 154] on div at bounding box center [294, 150] width 51 height 43
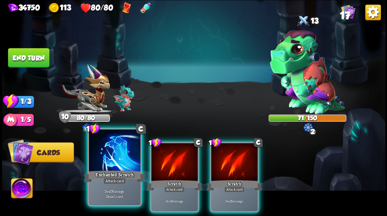
click at [105, 165] on div at bounding box center [114, 150] width 51 height 43
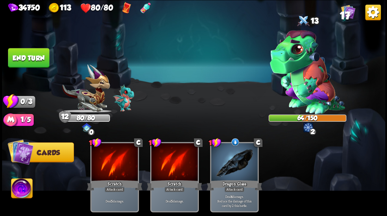
click at [28, 51] on button "End turn" at bounding box center [28, 57] width 41 height 19
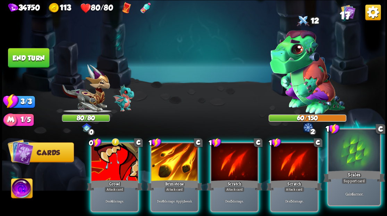
click at [357, 162] on div at bounding box center [354, 150] width 51 height 43
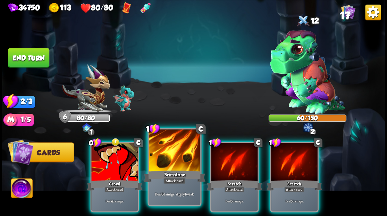
click at [177, 151] on div at bounding box center [174, 150] width 51 height 43
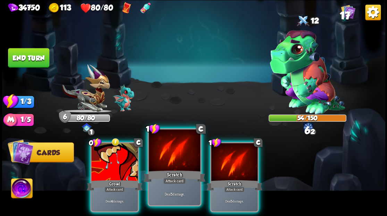
click at [177, 150] on div at bounding box center [174, 150] width 51 height 43
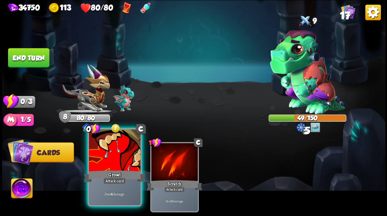
click at [93, 166] on div at bounding box center [114, 150] width 51 height 43
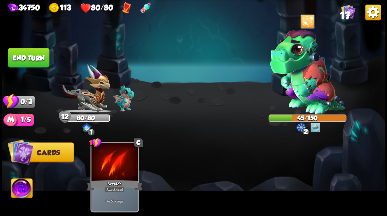
drag, startPoint x: 35, startPoint y: 54, endPoint x: 40, endPoint y: 54, distance: 4.5
click at [35, 55] on button "End turn" at bounding box center [28, 57] width 41 height 19
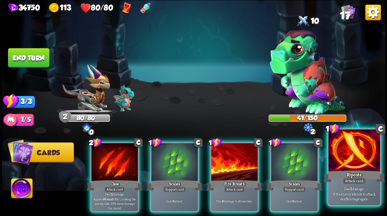
click at [350, 155] on div at bounding box center [354, 150] width 51 height 43
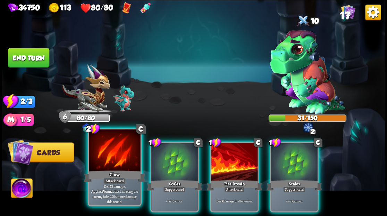
click at [116, 159] on div at bounding box center [114, 150] width 51 height 43
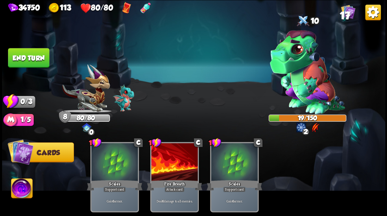
click at [35, 57] on button "End turn" at bounding box center [28, 57] width 41 height 19
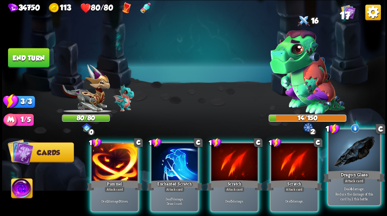
click at [346, 153] on div at bounding box center [354, 150] width 51 height 43
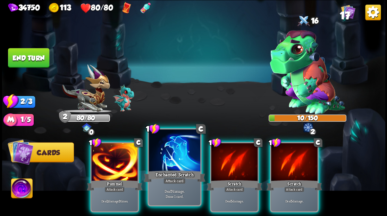
click at [174, 153] on div at bounding box center [174, 150] width 51 height 43
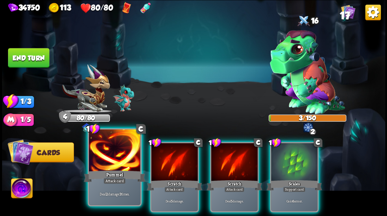
click at [105, 151] on div at bounding box center [114, 150] width 51 height 43
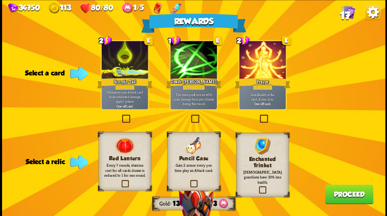
click at [120, 181] on label at bounding box center [120, 181] width 0 height 0
click at [0, 0] on input "checkbox" at bounding box center [0, 0] width 0 height 0
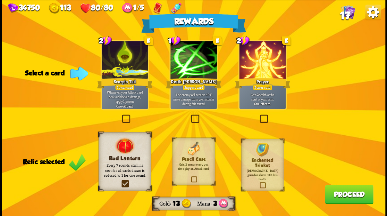
click at [341, 196] on button "Proceed" at bounding box center [349, 193] width 48 height 19
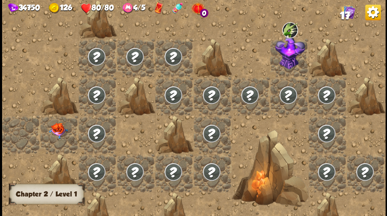
click at [57, 124] on img at bounding box center [58, 130] width 19 height 16
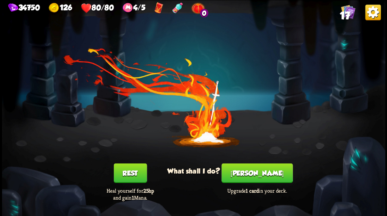
click at [257, 171] on button "[PERSON_NAME]" at bounding box center [257, 172] width 71 height 19
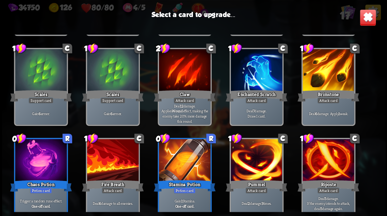
scroll to position [114, 0]
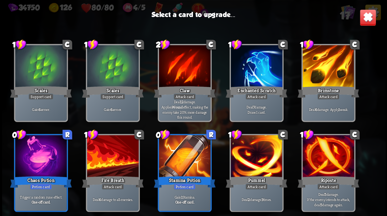
click at [329, 76] on div at bounding box center [328, 66] width 51 height 43
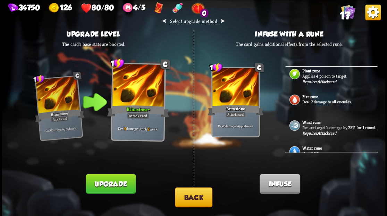
scroll to position [0, 0]
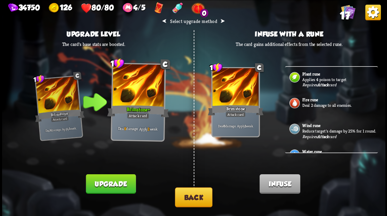
click at [189, 200] on button "Back" at bounding box center [194, 197] width 38 height 20
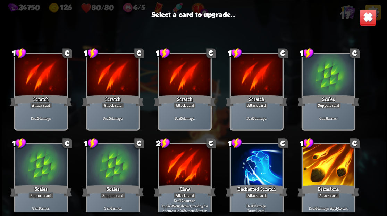
scroll to position [114, 0]
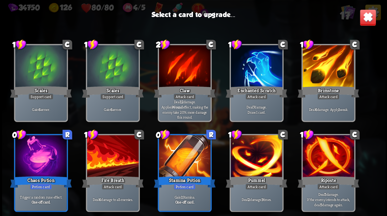
click at [253, 72] on div at bounding box center [256, 66] width 51 height 43
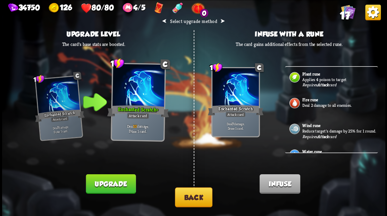
scroll to position [23, 0]
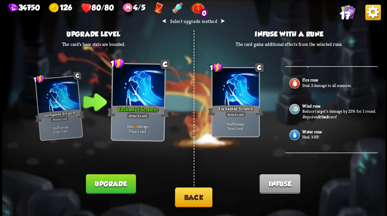
click at [308, 108] on p "Reduce target's damage by 25% for 1 round." at bounding box center [340, 111] width 74 height 6
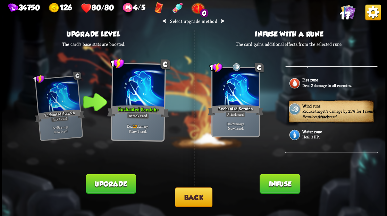
drag, startPoint x: 279, startPoint y: 183, endPoint x: 277, endPoint y: 170, distance: 13.2
click at [279, 181] on button "Infuse" at bounding box center [280, 183] width 41 height 19
